Goal: Information Seeking & Learning: Learn about a topic

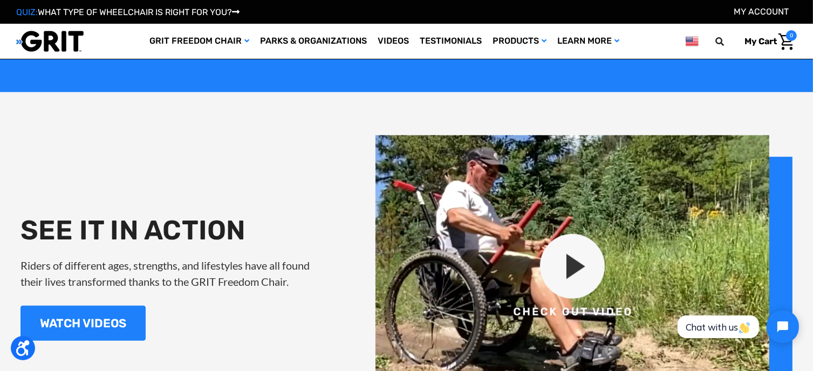
scroll to position [1124, 0]
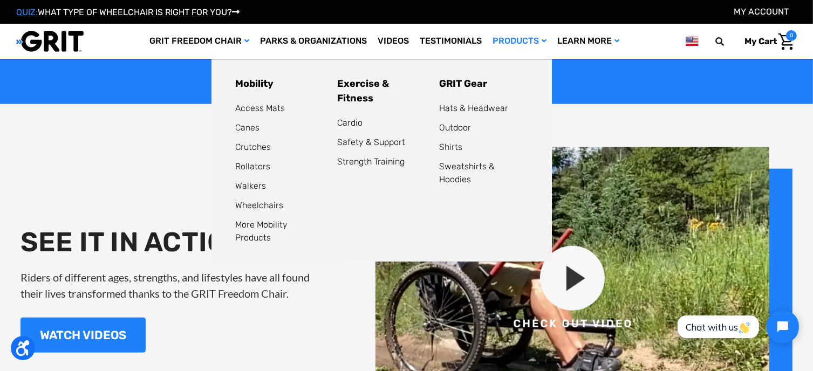
click at [534, 37] on link "Products" at bounding box center [519, 41] width 65 height 35
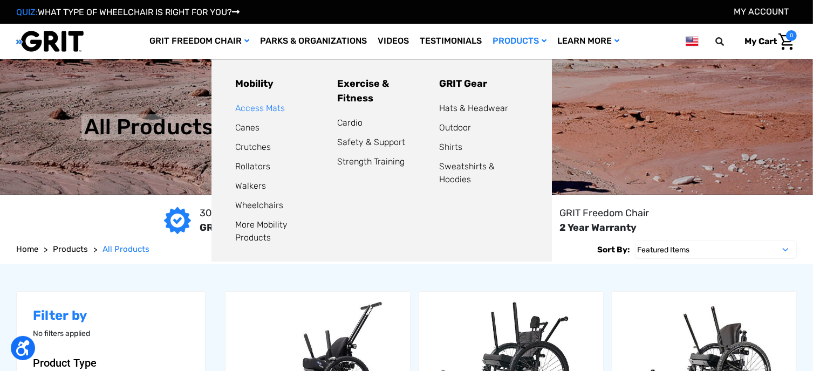
click at [277, 107] on link "Access Mats" at bounding box center [260, 108] width 50 height 10
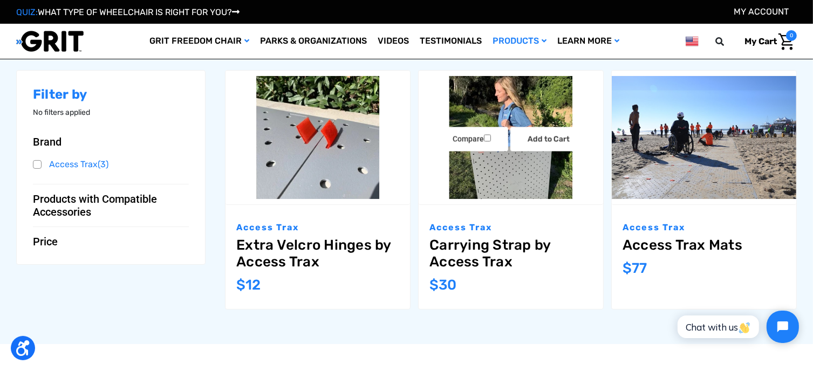
click at [490, 171] on img "Carrying Strap by Access Trax,$30.00\a" at bounding box center [511, 137] width 185 height 123
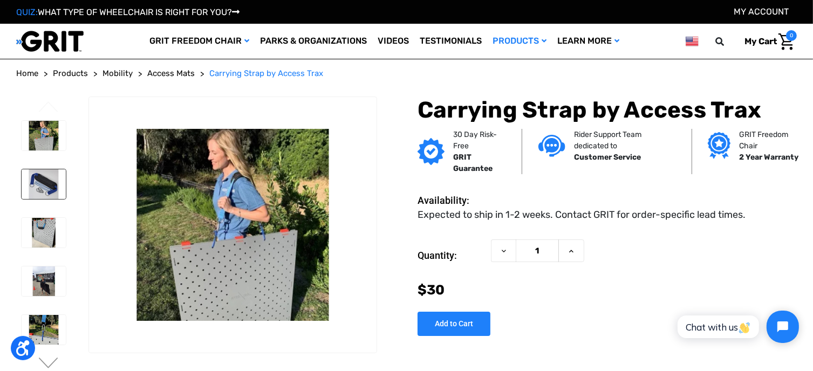
click at [37, 183] on img at bounding box center [44, 184] width 44 height 30
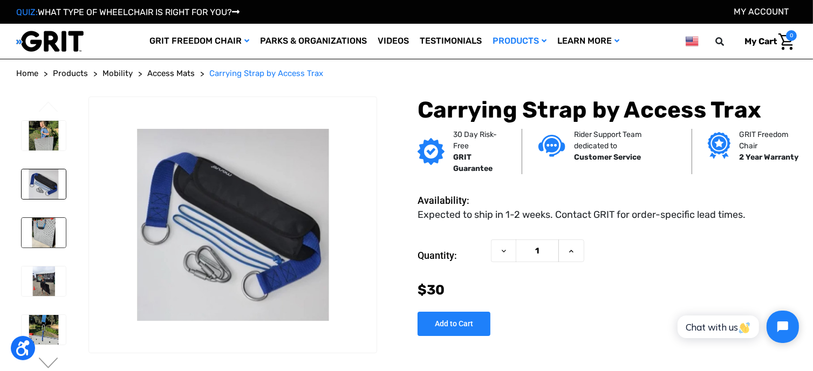
click at [46, 243] on img at bounding box center [44, 233] width 44 height 30
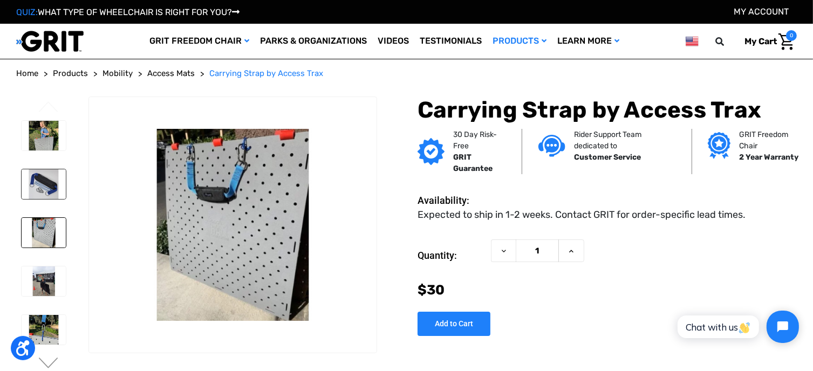
click at [38, 192] on img at bounding box center [44, 184] width 44 height 30
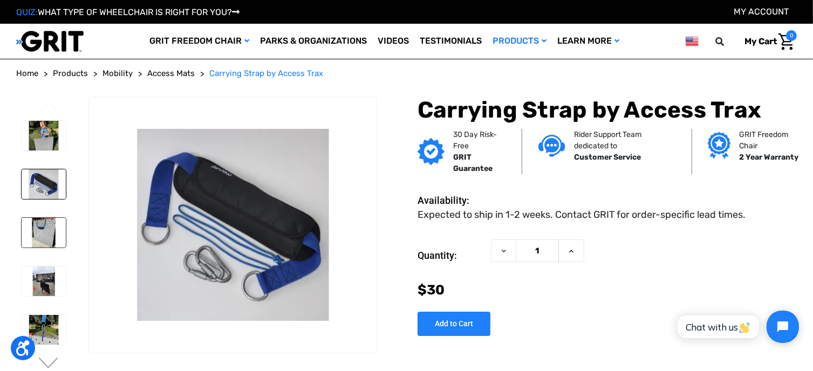
click at [44, 229] on img at bounding box center [44, 233] width 44 height 30
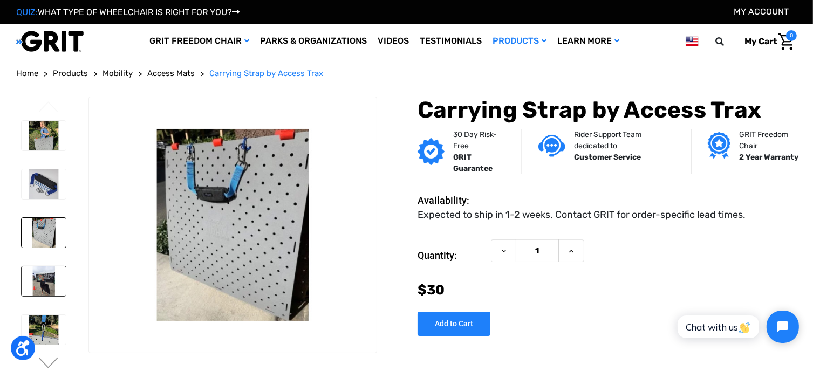
click at [49, 279] on img at bounding box center [44, 282] width 44 height 30
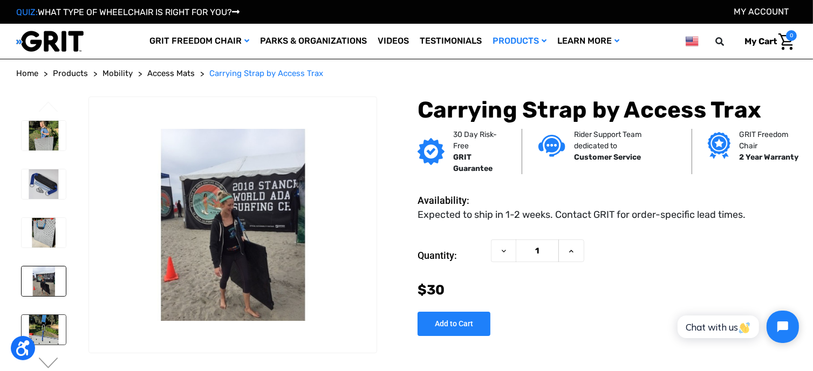
click at [45, 332] on img at bounding box center [44, 330] width 44 height 30
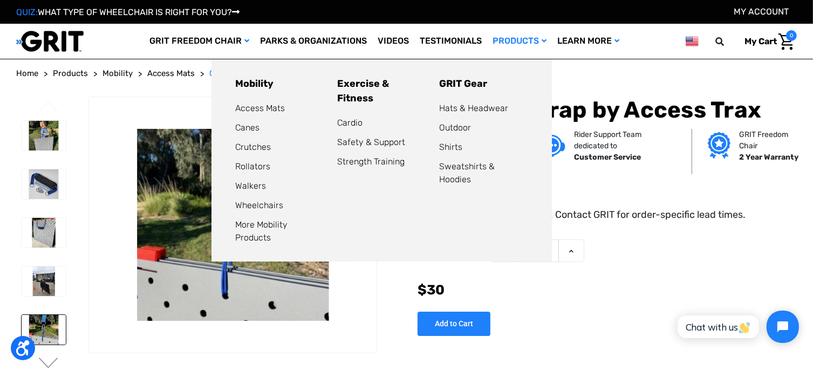
click at [540, 42] on link "Products" at bounding box center [519, 41] width 65 height 35
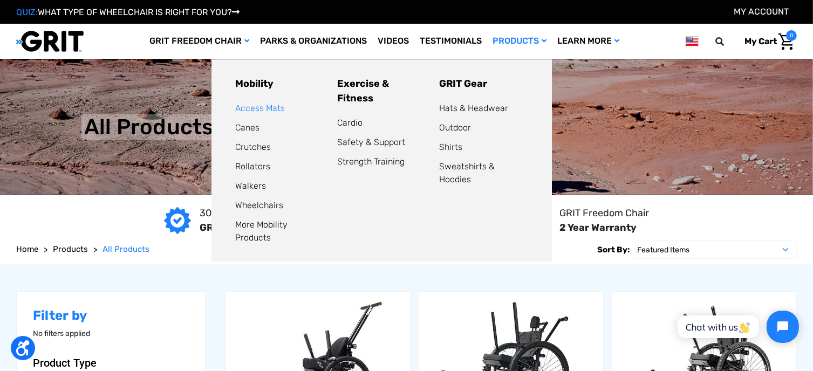
click at [278, 112] on link "Access Mats" at bounding box center [260, 108] width 50 height 10
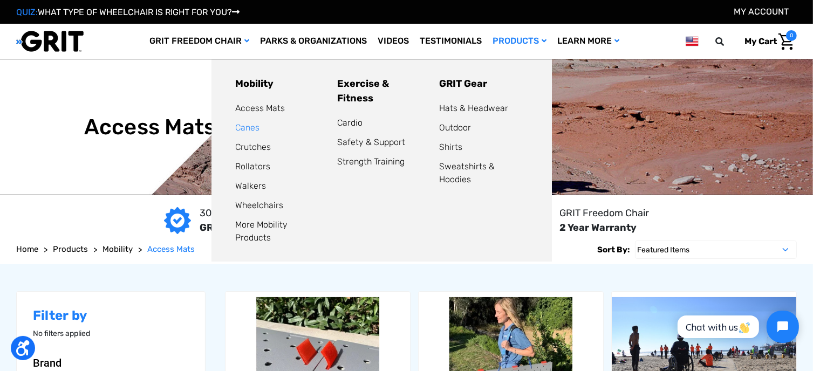
click at [260, 131] on link "Canes" at bounding box center [247, 127] width 24 height 10
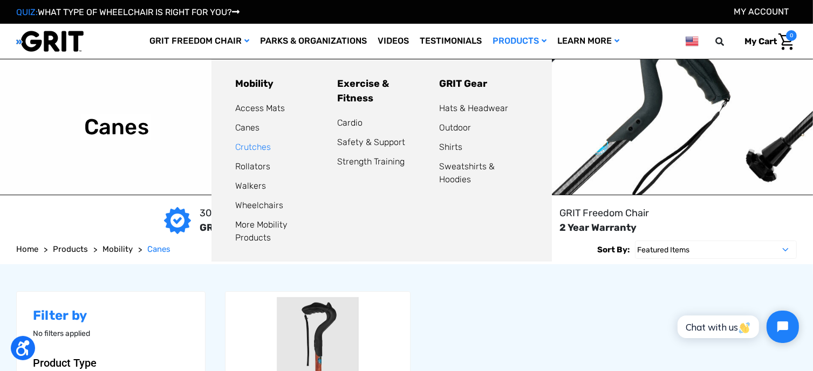
click at [263, 151] on link "Crutches" at bounding box center [253, 147] width 36 height 10
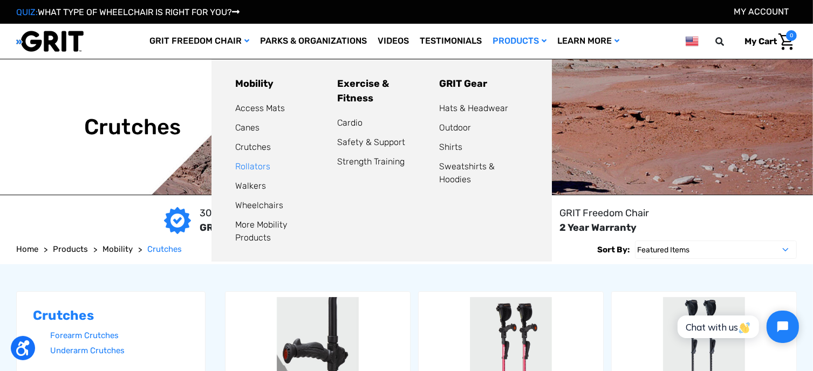
click at [270, 168] on link "Rollators" at bounding box center [252, 166] width 35 height 10
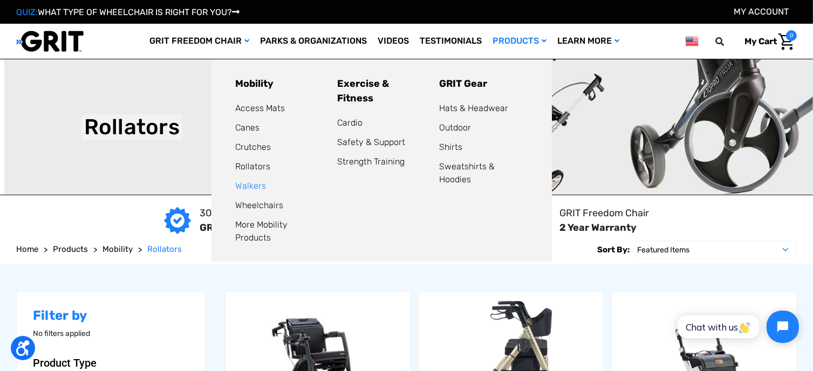
click at [266, 188] on link "Walkers" at bounding box center [250, 186] width 31 height 10
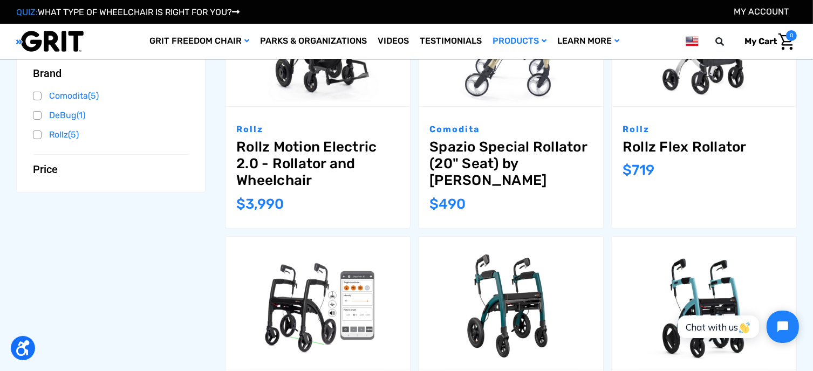
scroll to position [54, 0]
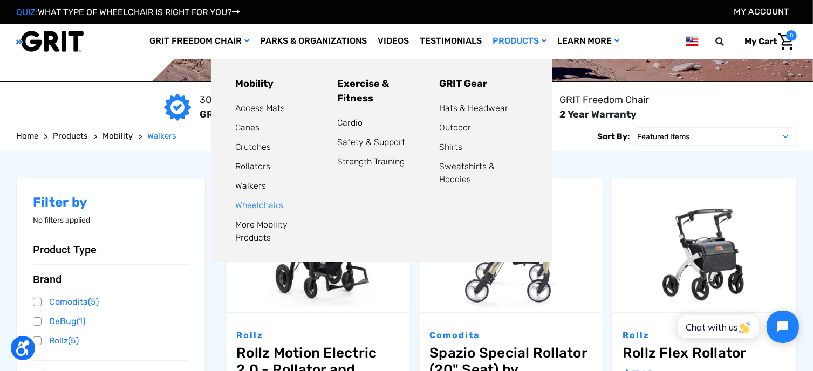
click at [278, 204] on link "Wheelchairs" at bounding box center [259, 205] width 48 height 10
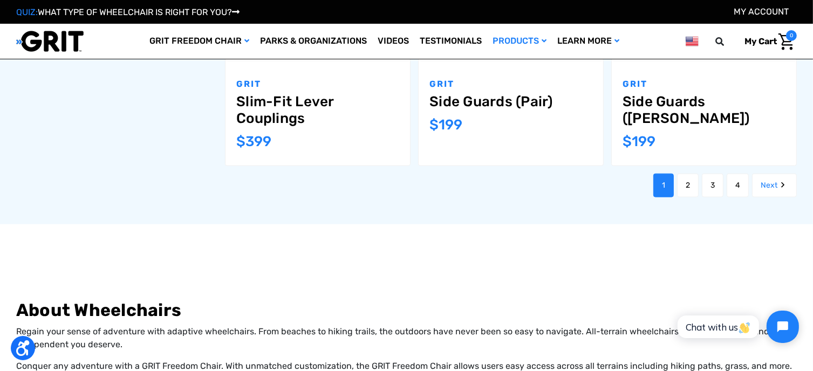
scroll to position [1295, 0]
click at [688, 190] on link "2" at bounding box center [688, 185] width 22 height 24
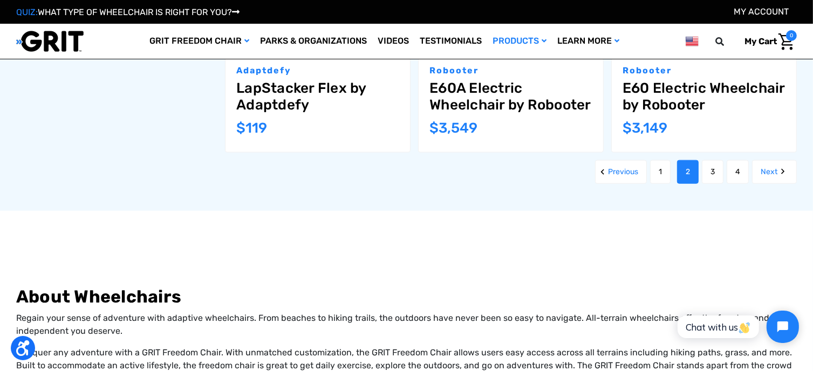
scroll to position [1295, 0]
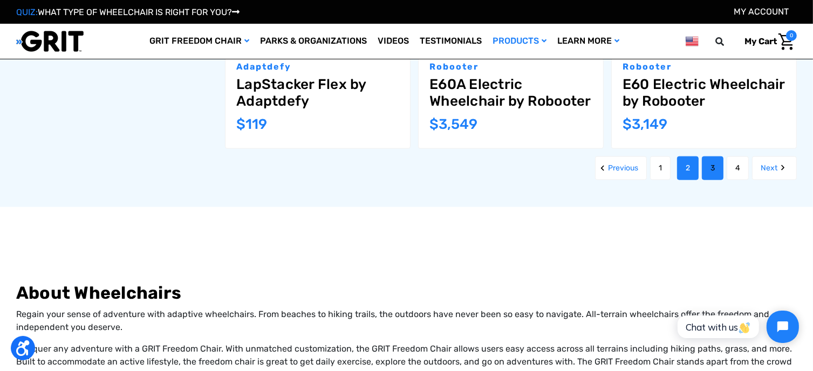
click at [719, 156] on link "3" at bounding box center [713, 168] width 22 height 24
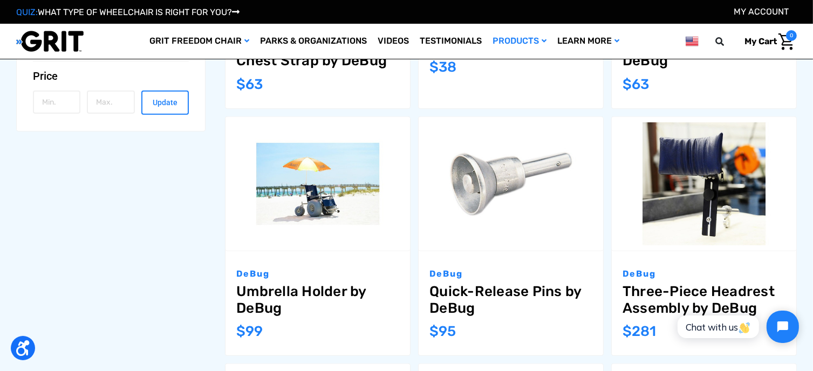
scroll to position [594, 0]
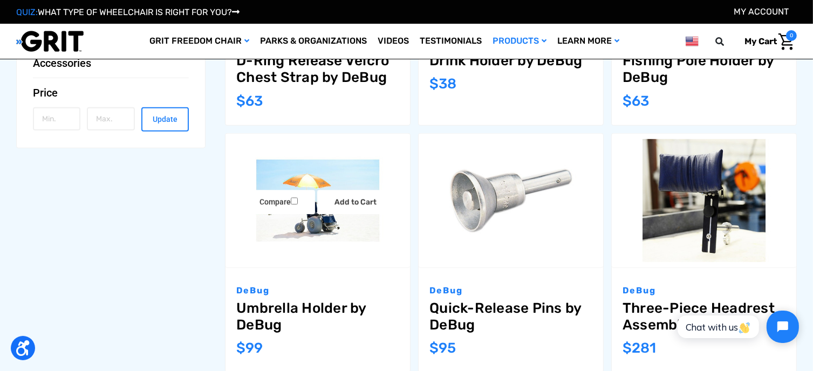
click at [298, 223] on img "Umbrella Holder by DeBug,$99.00\a" at bounding box center [318, 200] width 185 height 123
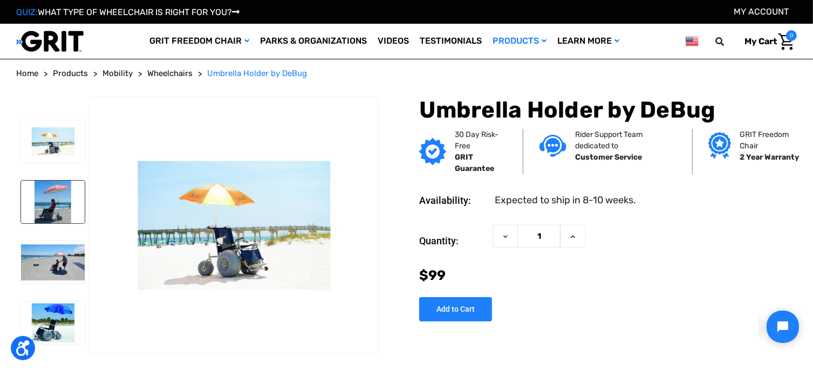
click at [60, 209] on img at bounding box center [53, 202] width 64 height 43
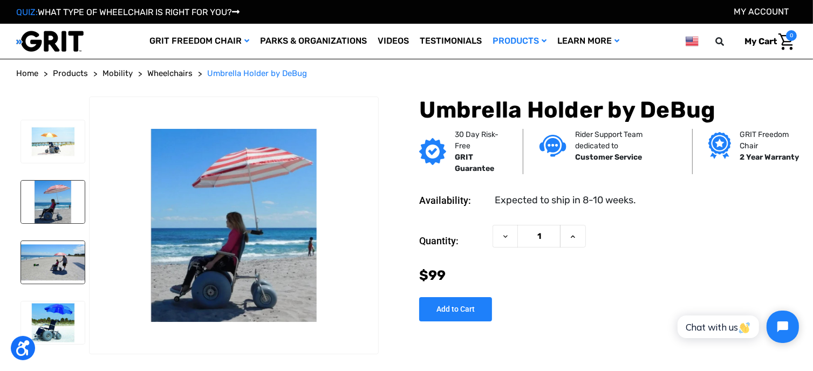
click at [57, 262] on img at bounding box center [53, 262] width 64 height 43
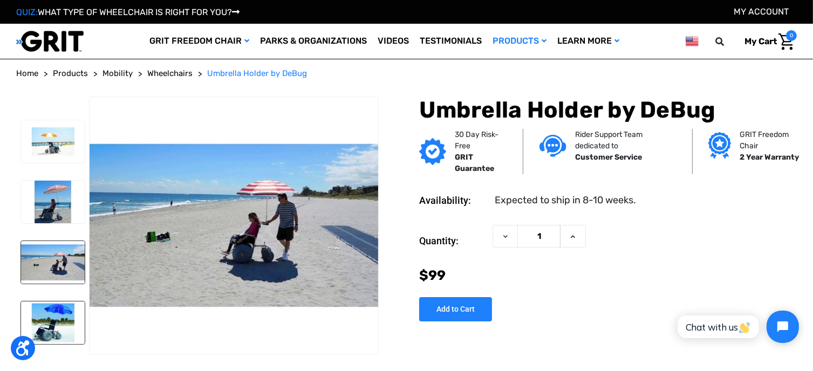
click at [62, 310] on img at bounding box center [53, 323] width 64 height 43
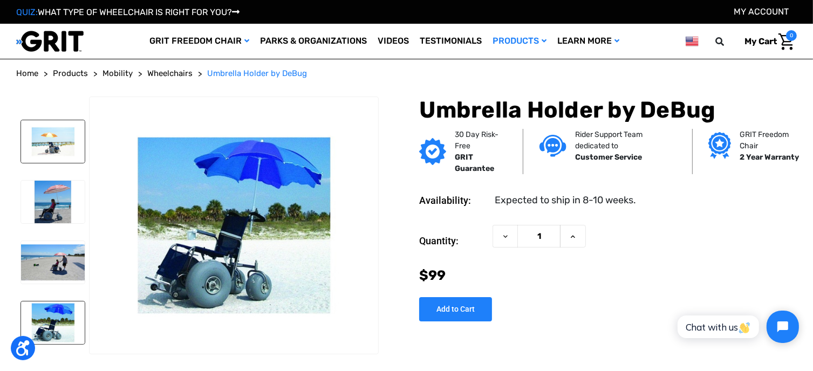
click at [61, 145] on img at bounding box center [53, 141] width 64 height 43
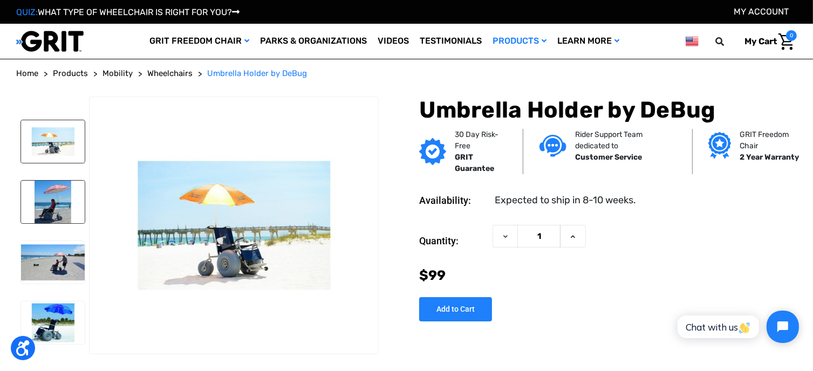
click at [56, 197] on img at bounding box center [53, 202] width 64 height 43
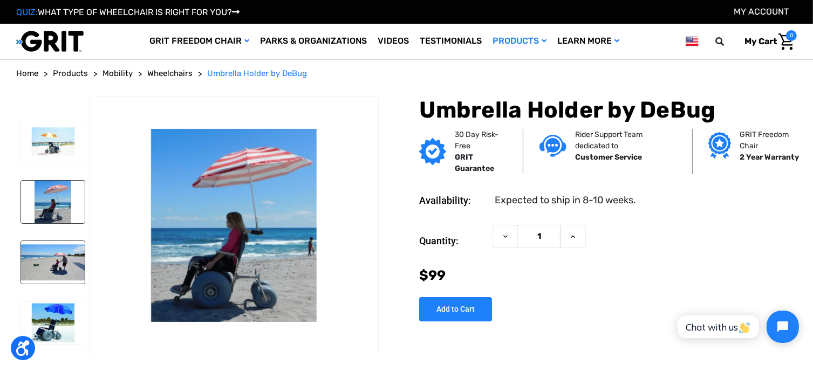
click at [46, 263] on img at bounding box center [53, 262] width 64 height 43
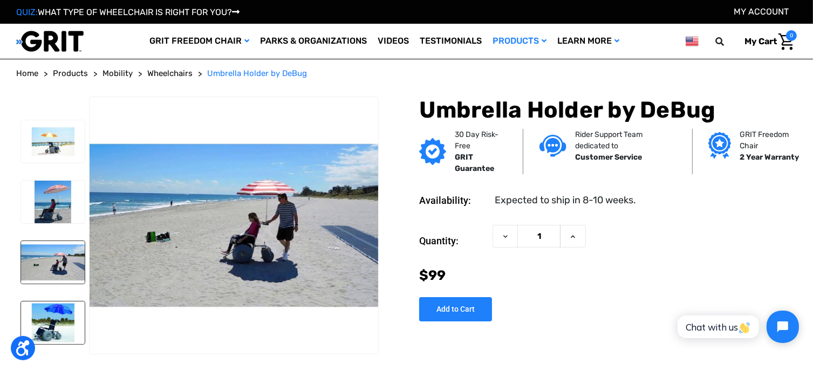
click at [54, 322] on img at bounding box center [53, 323] width 64 height 43
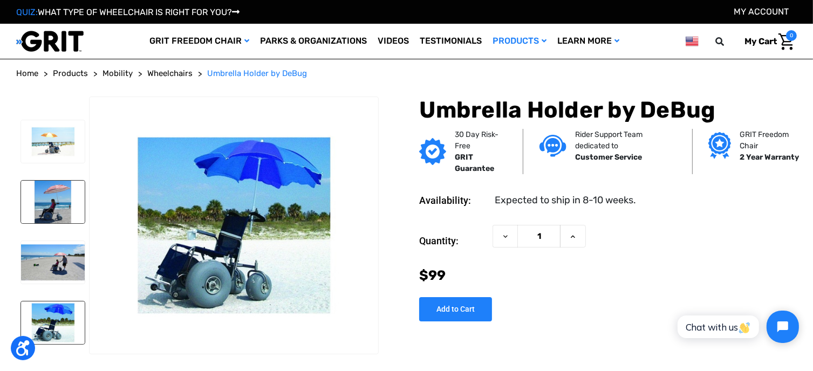
click at [49, 198] on img at bounding box center [53, 202] width 64 height 43
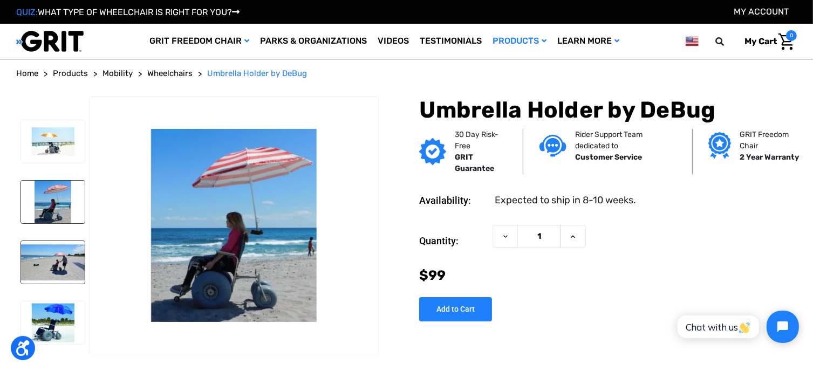
click at [69, 274] on img at bounding box center [53, 262] width 64 height 43
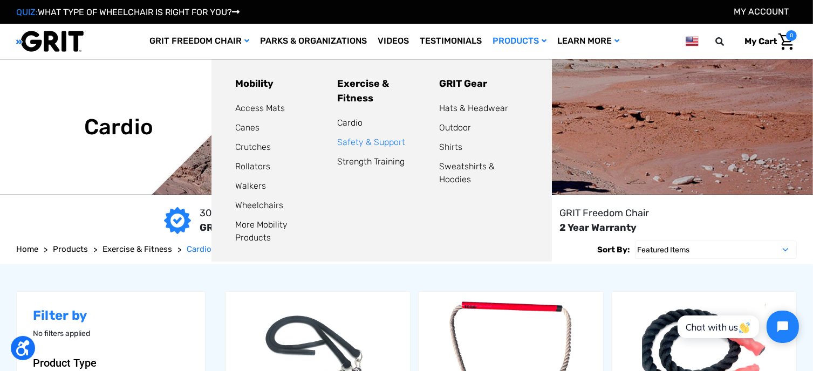
click at [401, 137] on link "Safety & Support" at bounding box center [371, 142] width 68 height 10
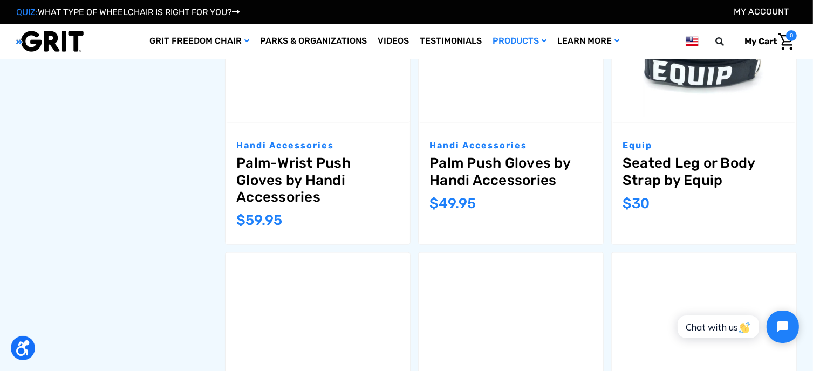
scroll to position [1079, 0]
